Goal: Use online tool/utility: Utilize a website feature to perform a specific function

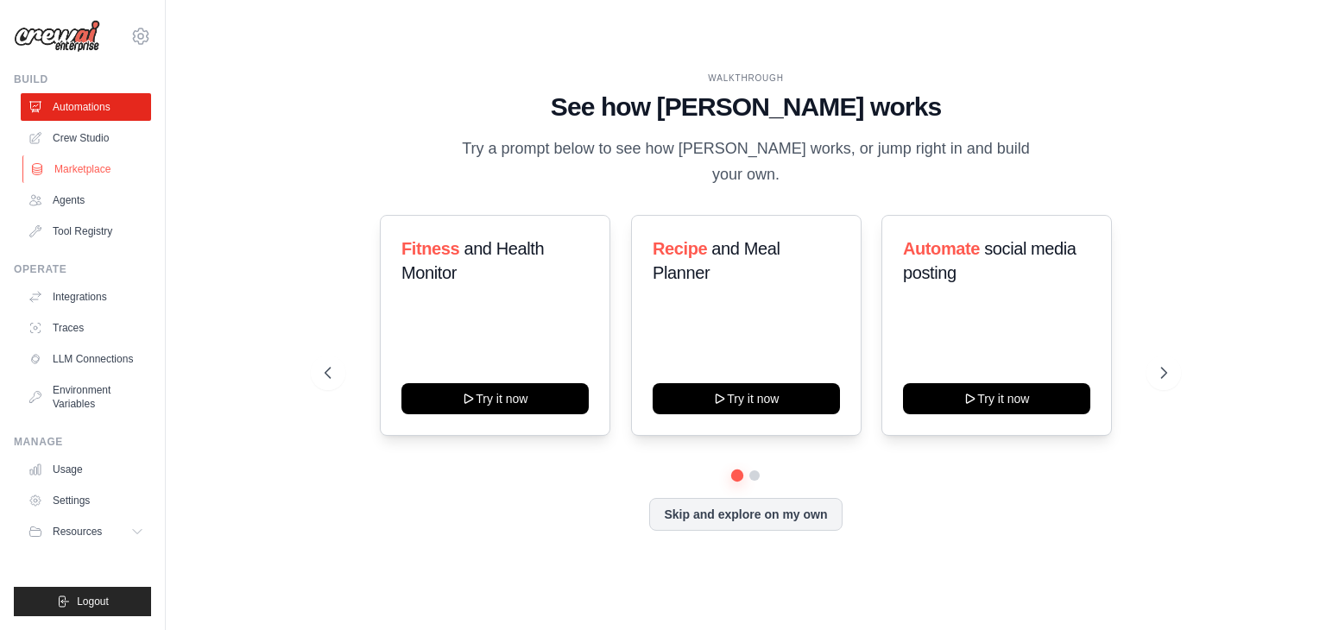
click at [73, 177] on link "Marketplace" at bounding box center [87, 169] width 130 height 28
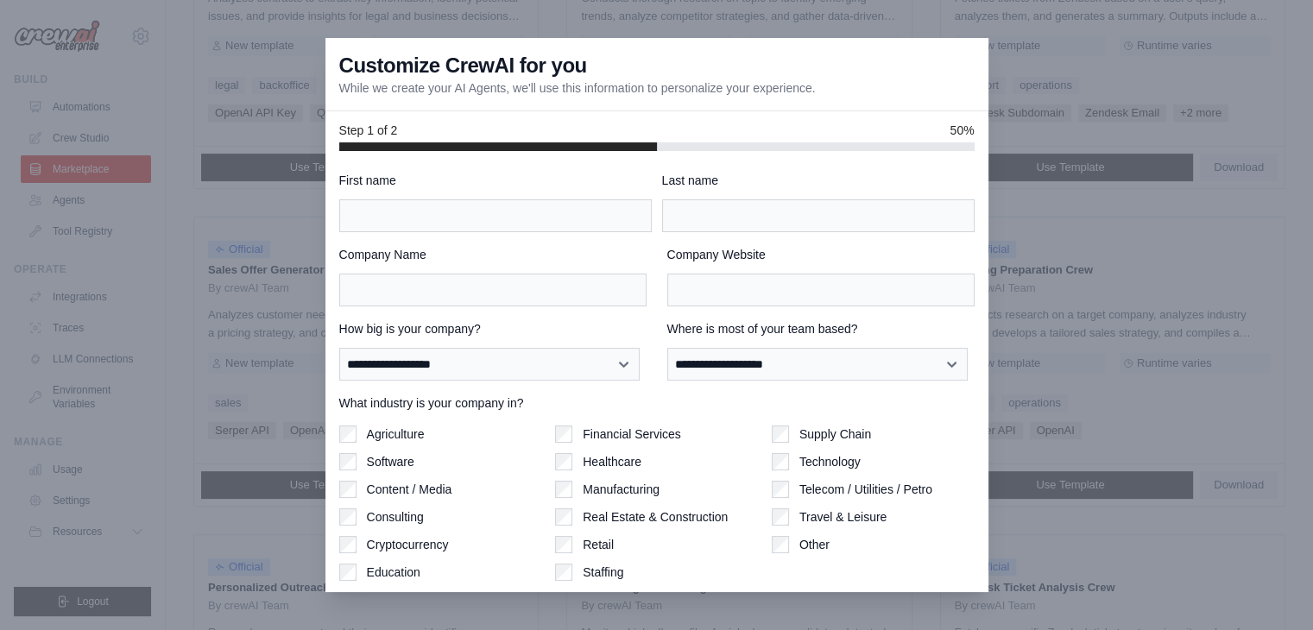
scroll to position [345, 0]
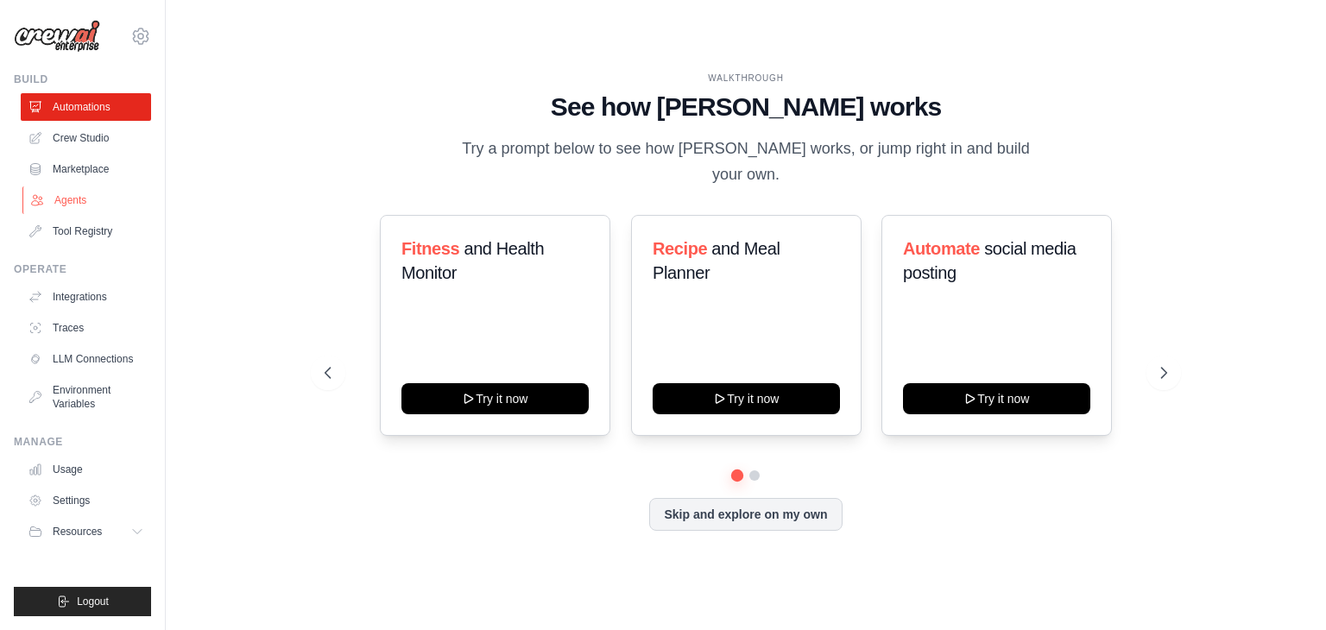
click at [74, 205] on link "Agents" at bounding box center [87, 200] width 130 height 28
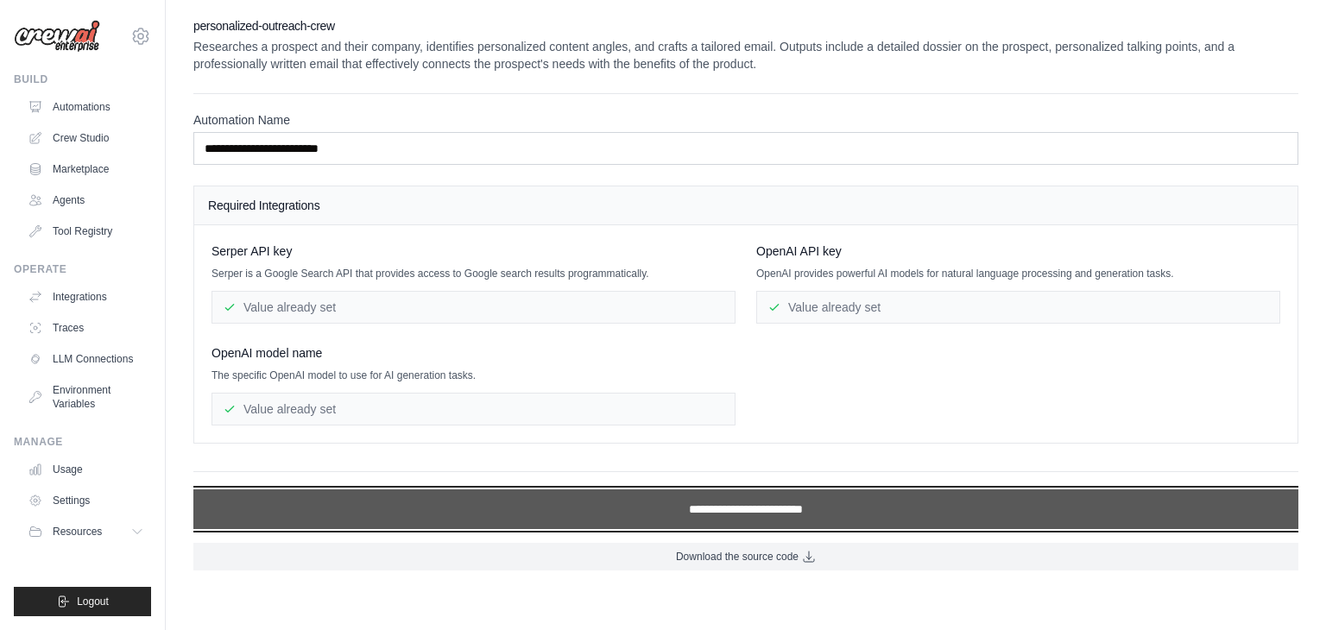
click at [670, 509] on input "**********" at bounding box center [745, 510] width 1105 height 40
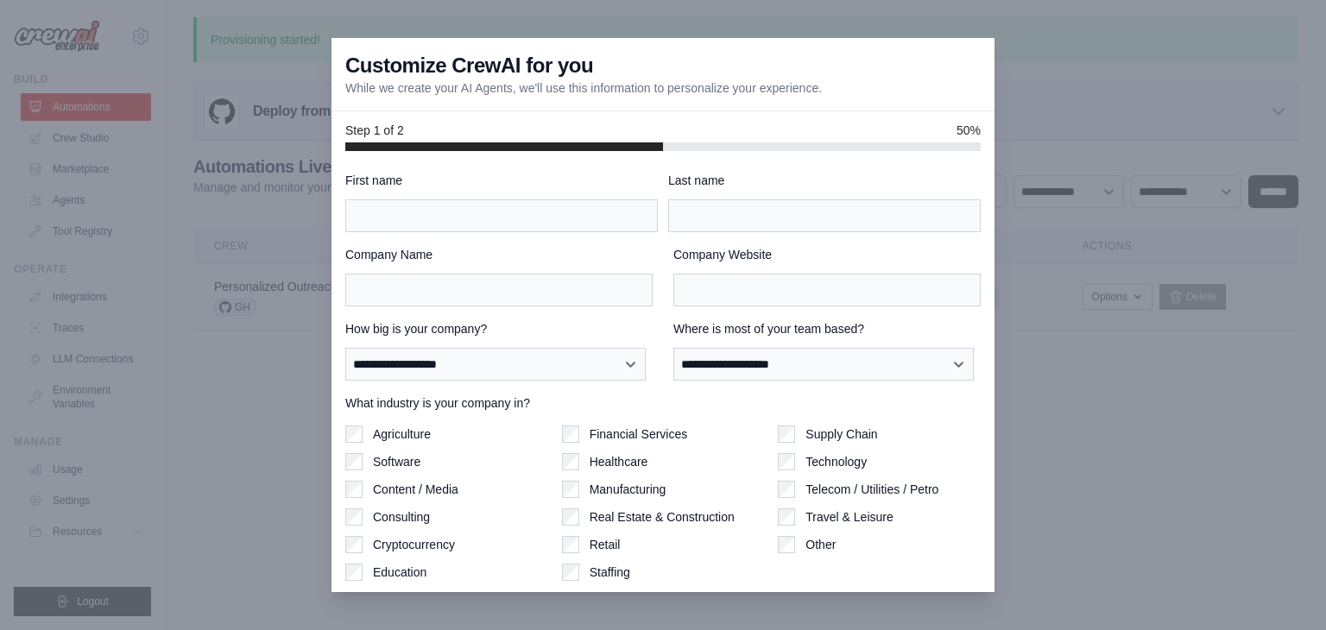
scroll to position [54, 0]
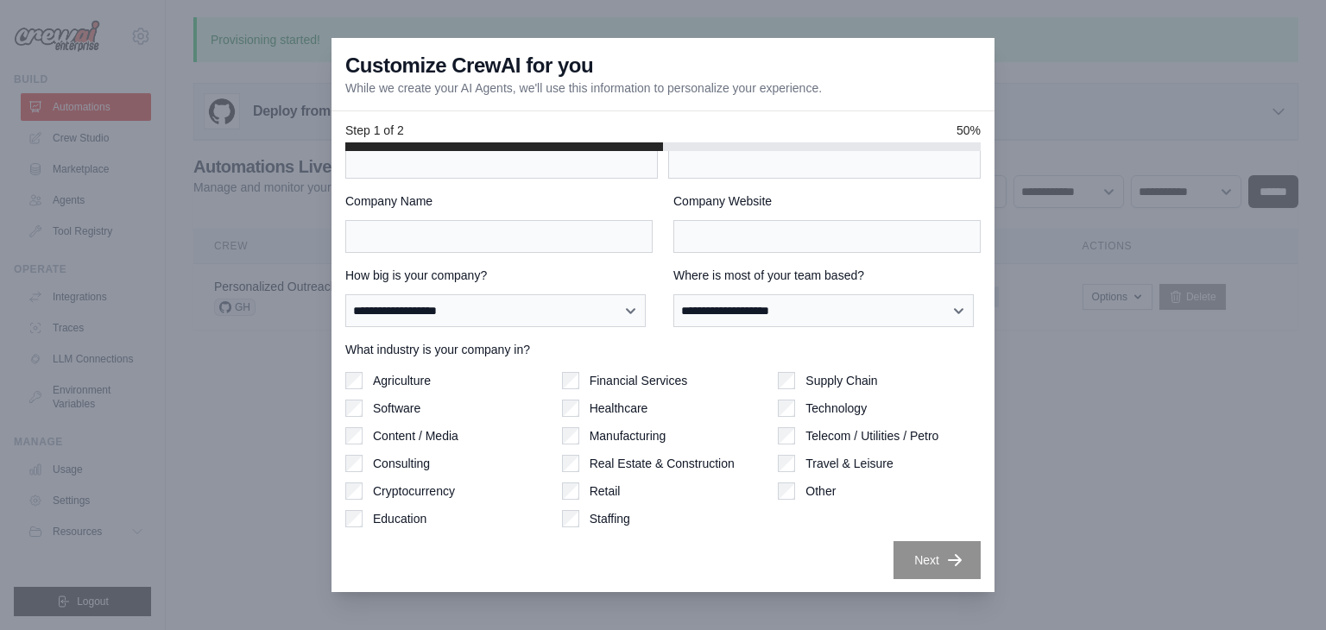
click at [574, 490] on div "Retail" at bounding box center [663, 491] width 203 height 17
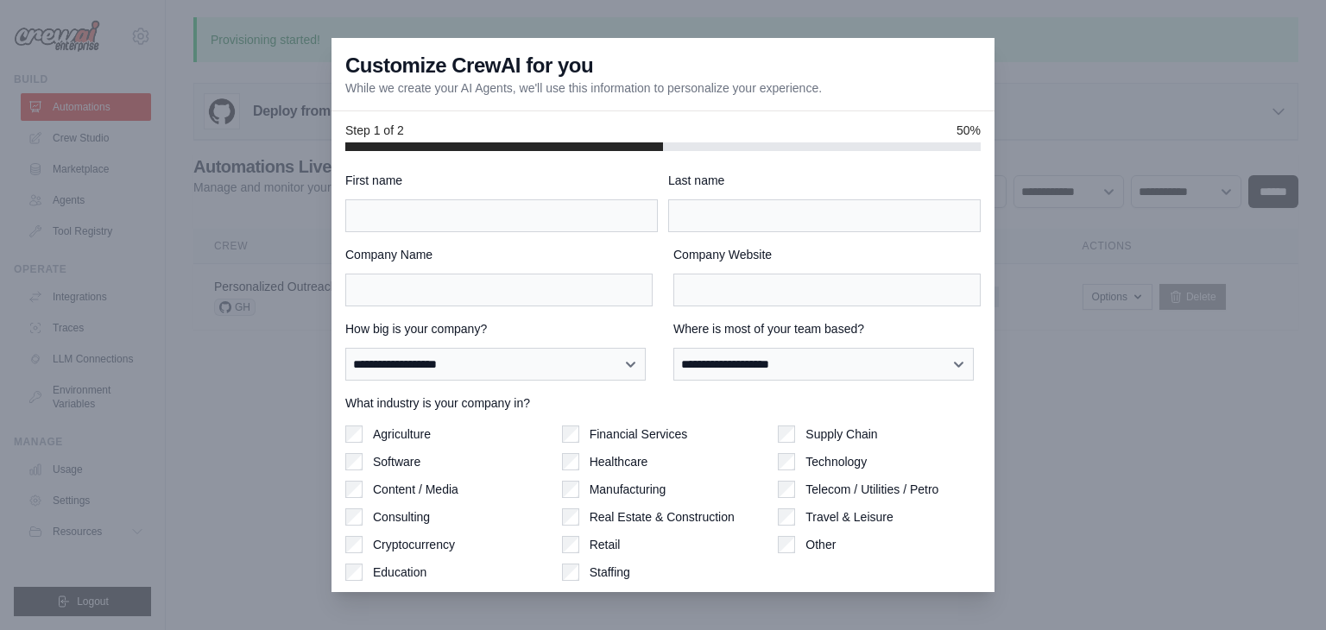
click at [1040, 49] on div at bounding box center [663, 315] width 1326 height 630
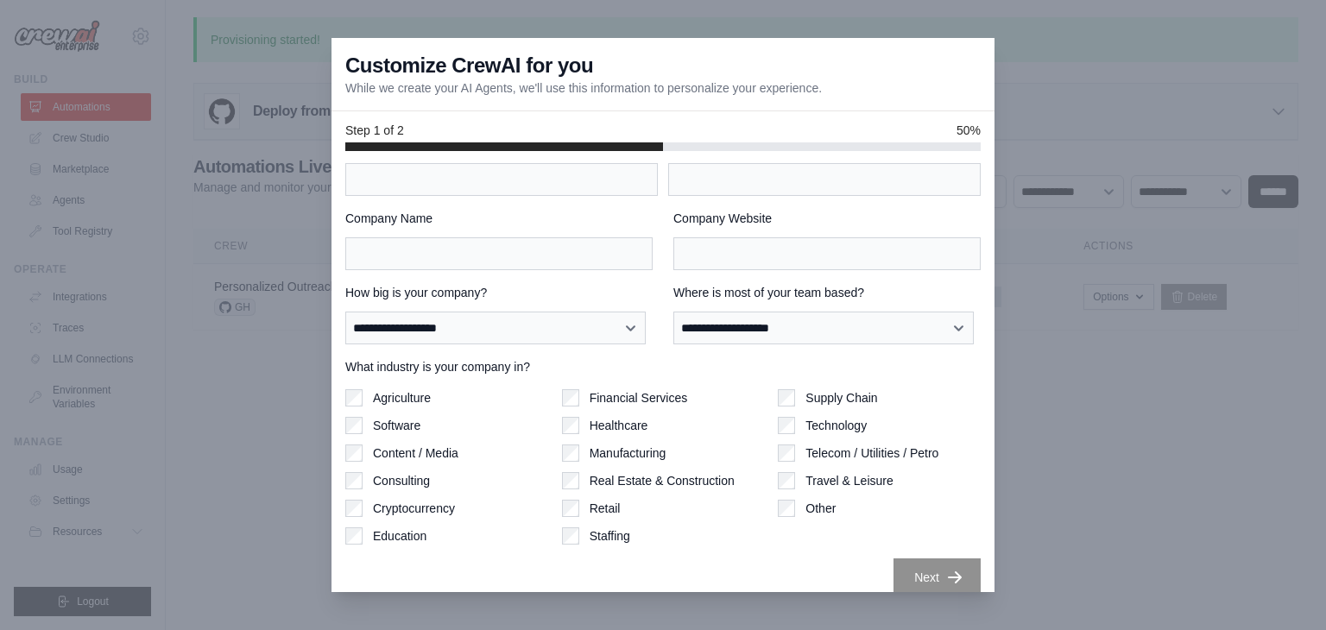
scroll to position [54, 0]
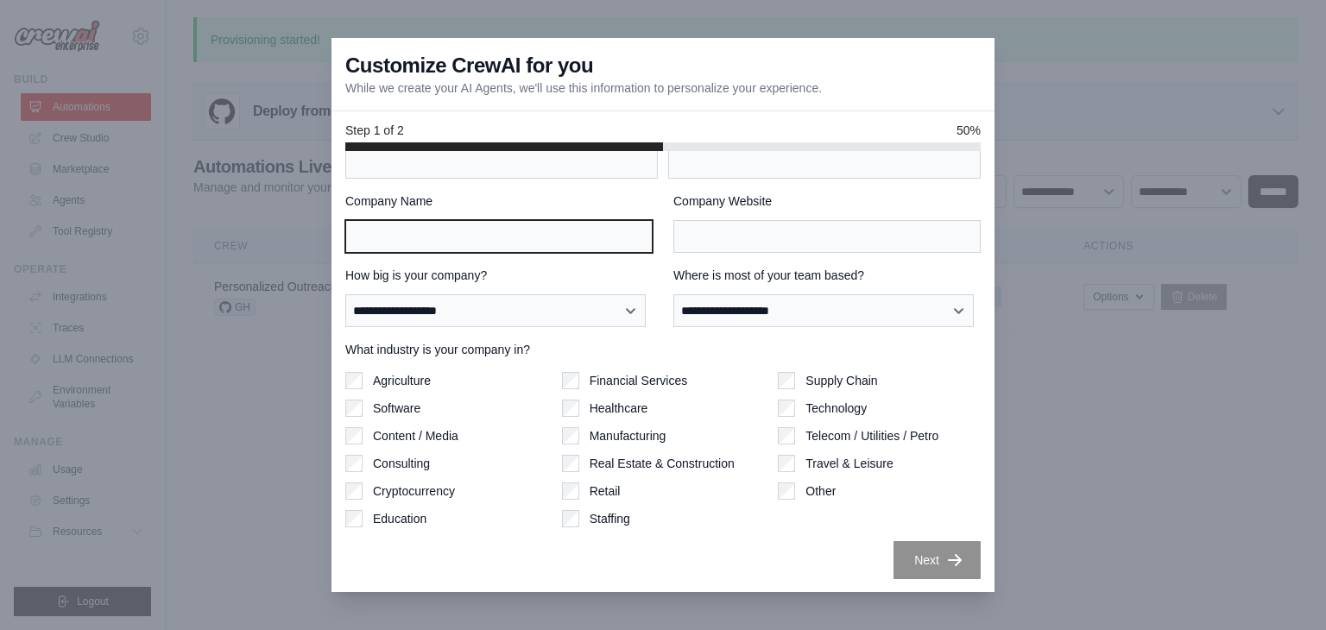
click at [428, 244] on input "Company Name" at bounding box center [498, 236] width 307 height 33
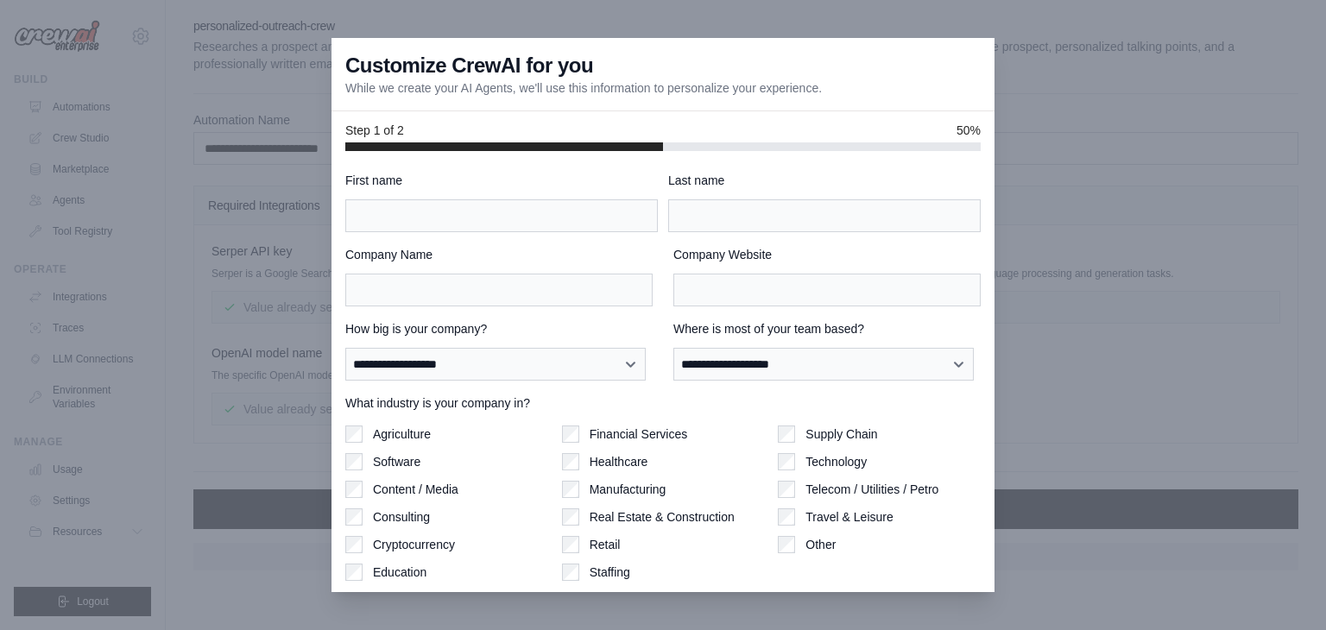
click at [264, 209] on div at bounding box center [663, 315] width 1326 height 630
